Goal: Task Accomplishment & Management: Manage account settings

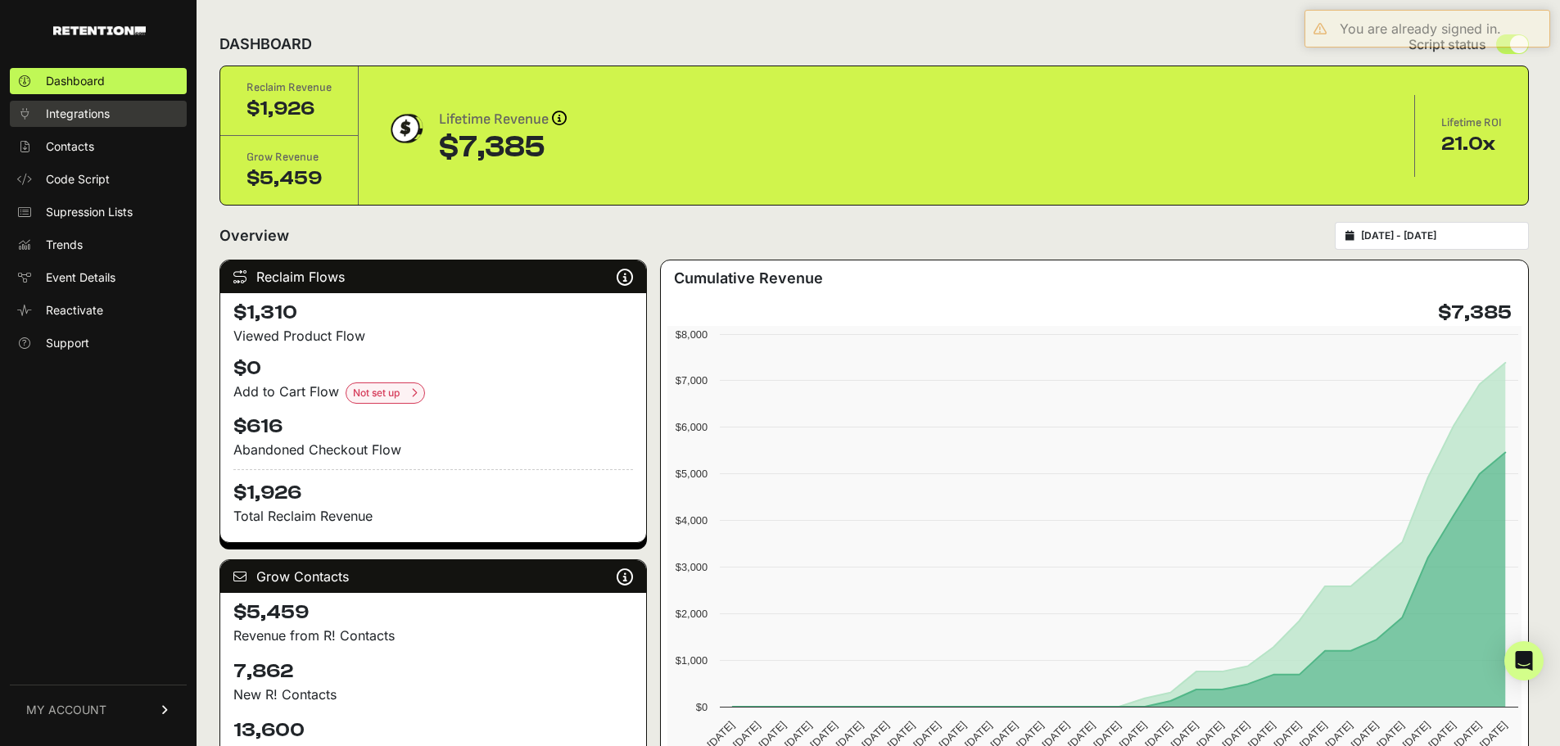
click at [68, 111] on span "Integrations" at bounding box center [78, 114] width 64 height 16
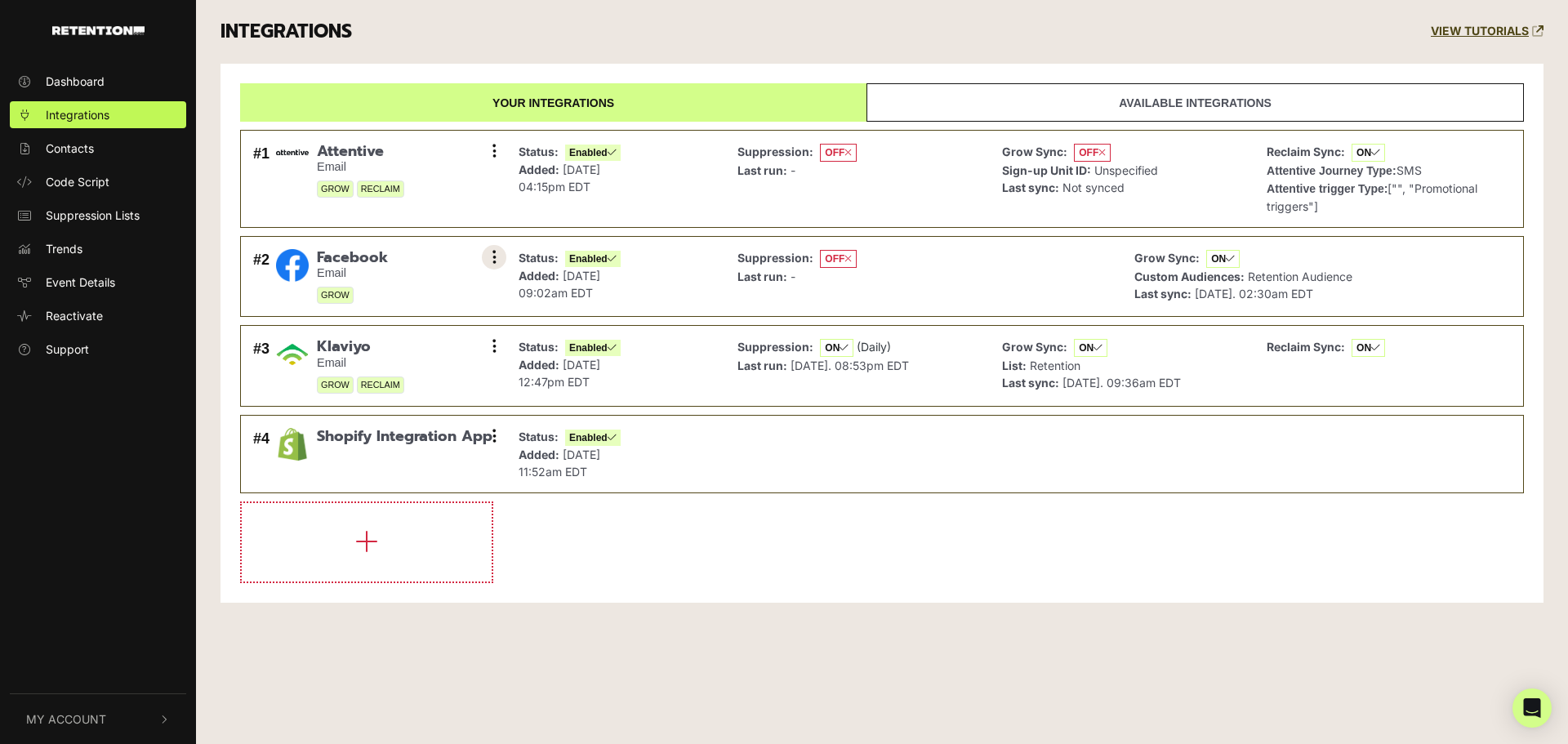
click at [493, 257] on icon at bounding box center [495, 257] width 4 height 16
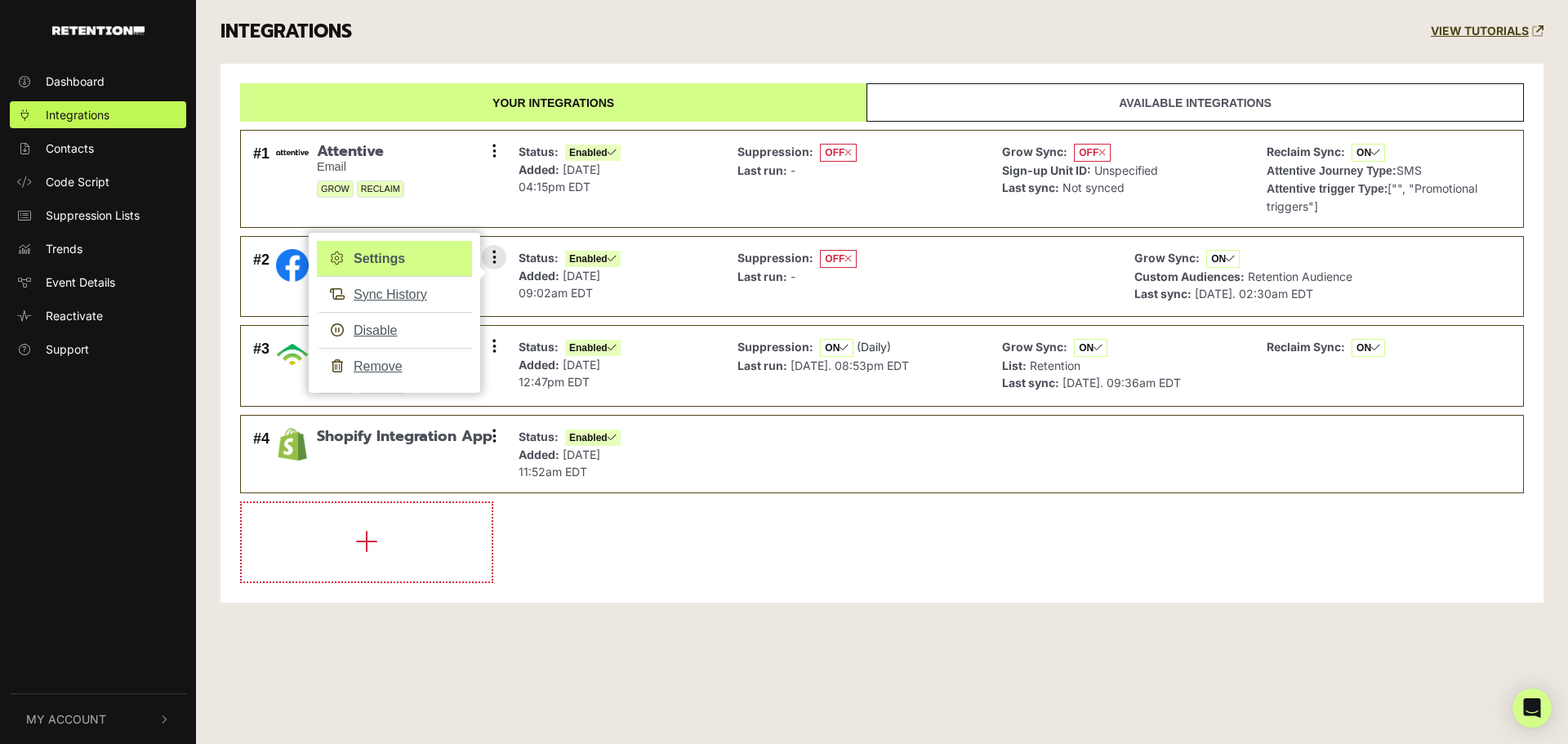
click at [391, 260] on link "Settings" at bounding box center [395, 259] width 156 height 36
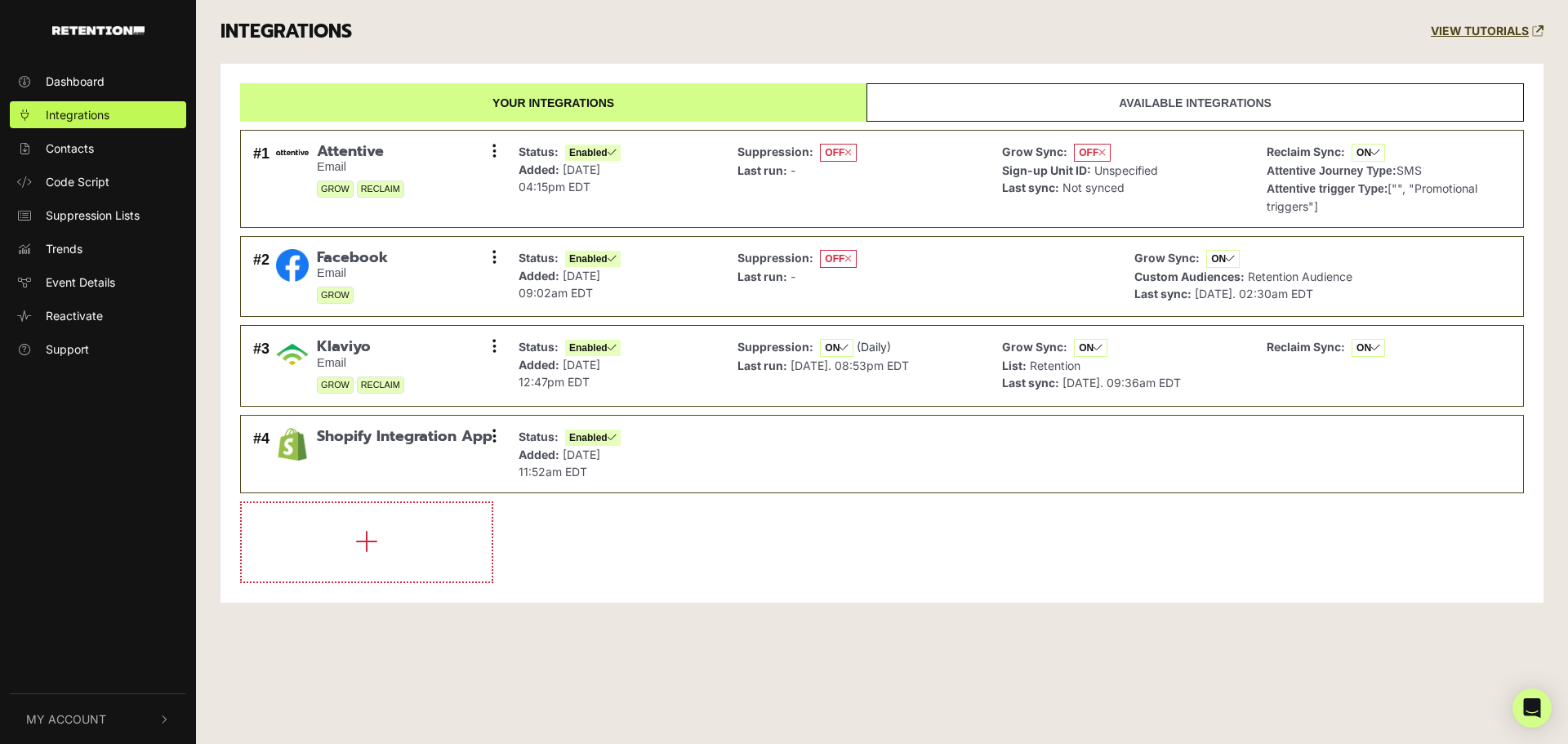
click at [1038, 93] on link "Available integrations" at bounding box center [1195, 103] width 657 height 38
